Goal: Task Accomplishment & Management: Complete application form

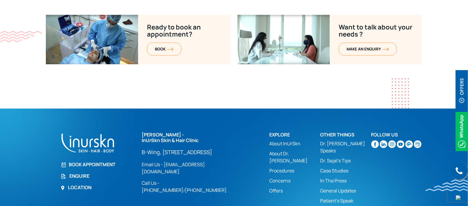
scroll to position [2395, 0]
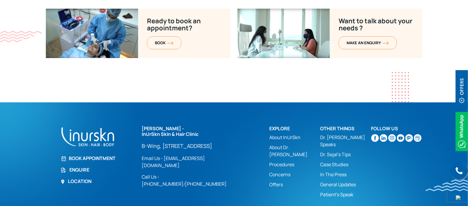
drag, startPoint x: 0, startPoint y: 0, endPoint x: 464, endPoint y: 202, distance: 506.3
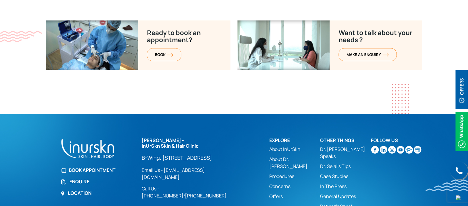
drag, startPoint x: 79, startPoint y: 145, endPoint x: 127, endPoint y: 149, distance: 48.4
click at [78, 178] on link "Enquire" at bounding box center [98, 181] width 74 height 7
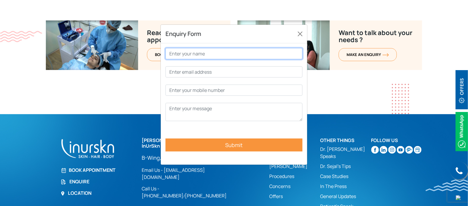
click at [234, 55] on input "Contact form" at bounding box center [234, 53] width 137 height 11
type input "vidhi"
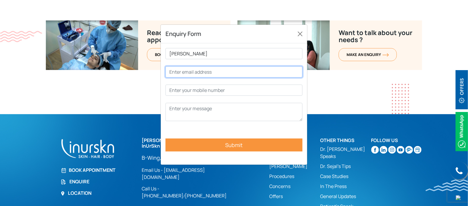
click at [210, 70] on input "Contact form" at bounding box center [234, 71] width 137 height 11
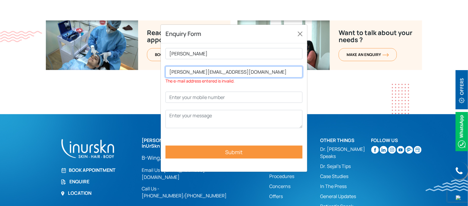
type input "vidhi@connectwell.com"
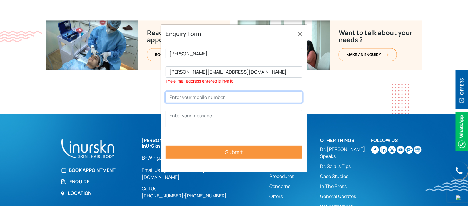
click at [258, 96] on p "vidhi vidhi@connectwell.com The e-mail address entered is invalid. Submit" at bounding box center [234, 107] width 137 height 119
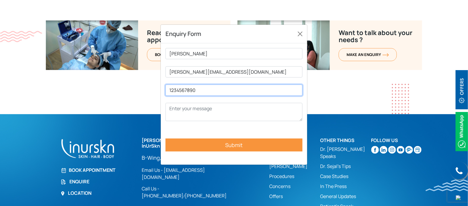
type input "1234567890"
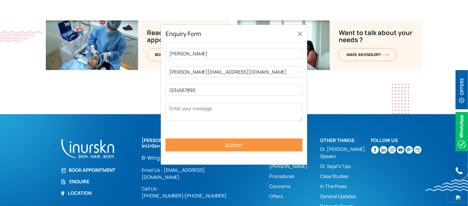
click at [237, 99] on p "vidhi vidhi@connectwell.com 1234567890 Submit" at bounding box center [234, 104] width 137 height 112
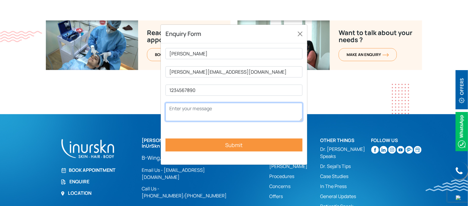
click at [236, 108] on textarea "Contact form" at bounding box center [234, 112] width 137 height 18
type textarea "TEST"
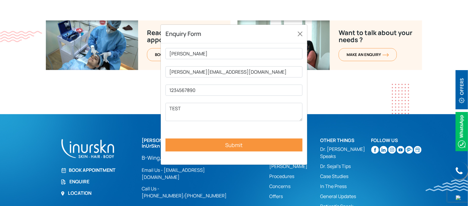
click at [241, 142] on input "Submit" at bounding box center [234, 144] width 137 height 13
